Goal: Download file/media

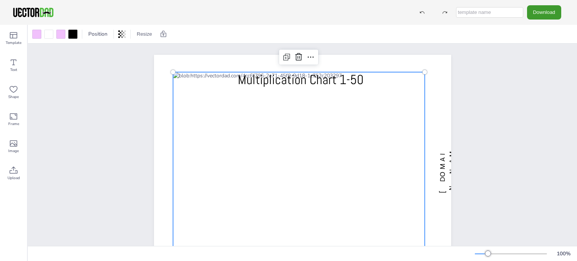
click at [177, 94] on div at bounding box center [299, 169] width 252 height 195
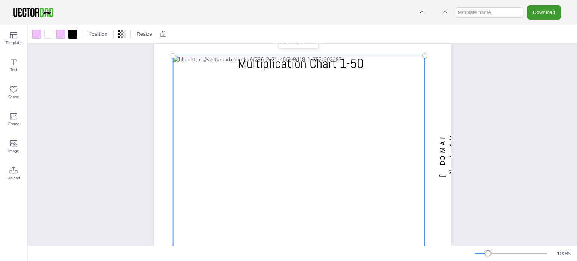
scroll to position [15, 0]
click at [176, 79] on div at bounding box center [299, 154] width 252 height 195
click at [35, 29] on div at bounding box center [37, 34] width 12 height 12
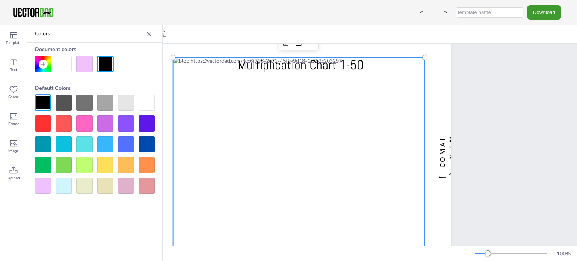
click at [86, 146] on div at bounding box center [84, 144] width 16 height 16
click at [68, 187] on div at bounding box center [64, 186] width 16 height 16
click at [124, 183] on div at bounding box center [126, 186] width 16 height 16
click at [45, 184] on div at bounding box center [43, 186] width 16 height 16
click at [65, 185] on div at bounding box center [64, 186] width 16 height 16
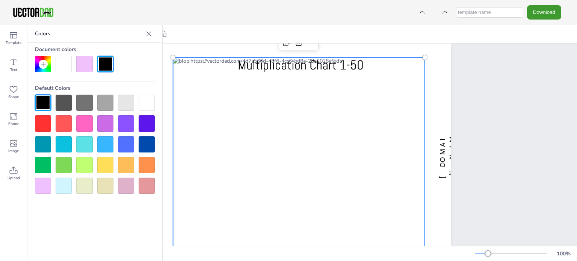
click at [85, 67] on div at bounding box center [84, 64] width 16 height 16
click at [86, 142] on div at bounding box center [84, 144] width 16 height 16
click at [62, 185] on div at bounding box center [64, 186] width 16 height 16
click at [120, 105] on div at bounding box center [126, 103] width 16 height 16
click at [103, 106] on div at bounding box center [105, 103] width 16 height 16
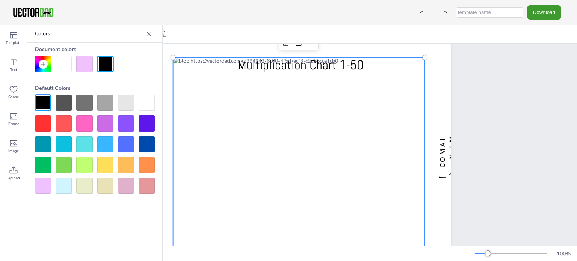
drag, startPoint x: 143, startPoint y: 185, endPoint x: 144, endPoint y: 191, distance: 5.7
click at [144, 191] on div at bounding box center [147, 186] width 16 height 16
click at [130, 190] on div at bounding box center [126, 186] width 16 height 16
click at [118, 225] on div "Colors Document colors Default Colors" at bounding box center [94, 143] width 135 height 236
click at [149, 34] on icon at bounding box center [148, 33] width 5 height 5
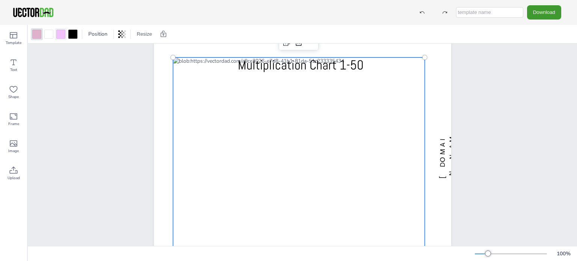
click at [62, 35] on div at bounding box center [60, 34] width 9 height 9
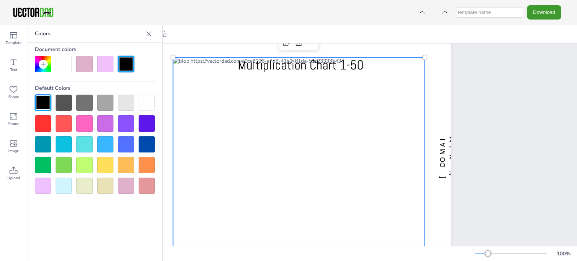
click at [122, 192] on div at bounding box center [126, 186] width 16 height 16
click at [148, 39] on div at bounding box center [149, 34] width 12 height 12
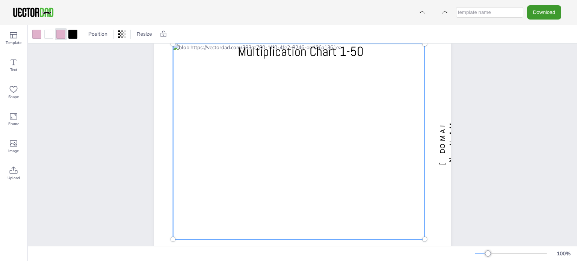
scroll to position [28, 0]
click at [175, 74] on div at bounding box center [299, 141] width 252 height 195
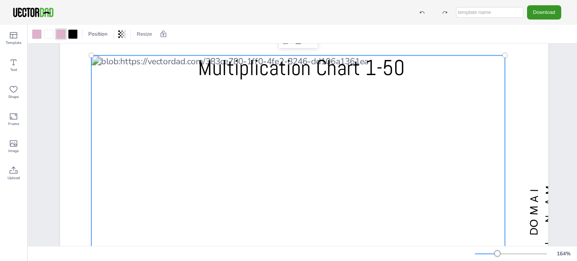
click at [542, 15] on button "Download" at bounding box center [544, 12] width 34 height 14
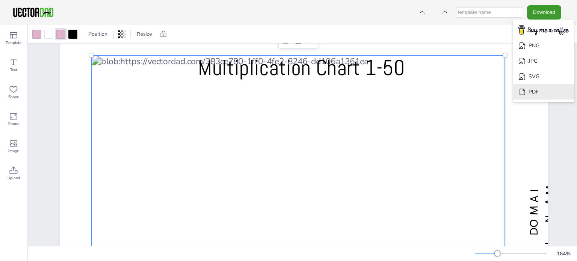
click at [541, 93] on li "PDF" at bounding box center [544, 91] width 62 height 15
